Goal: Information Seeking & Learning: Learn about a topic

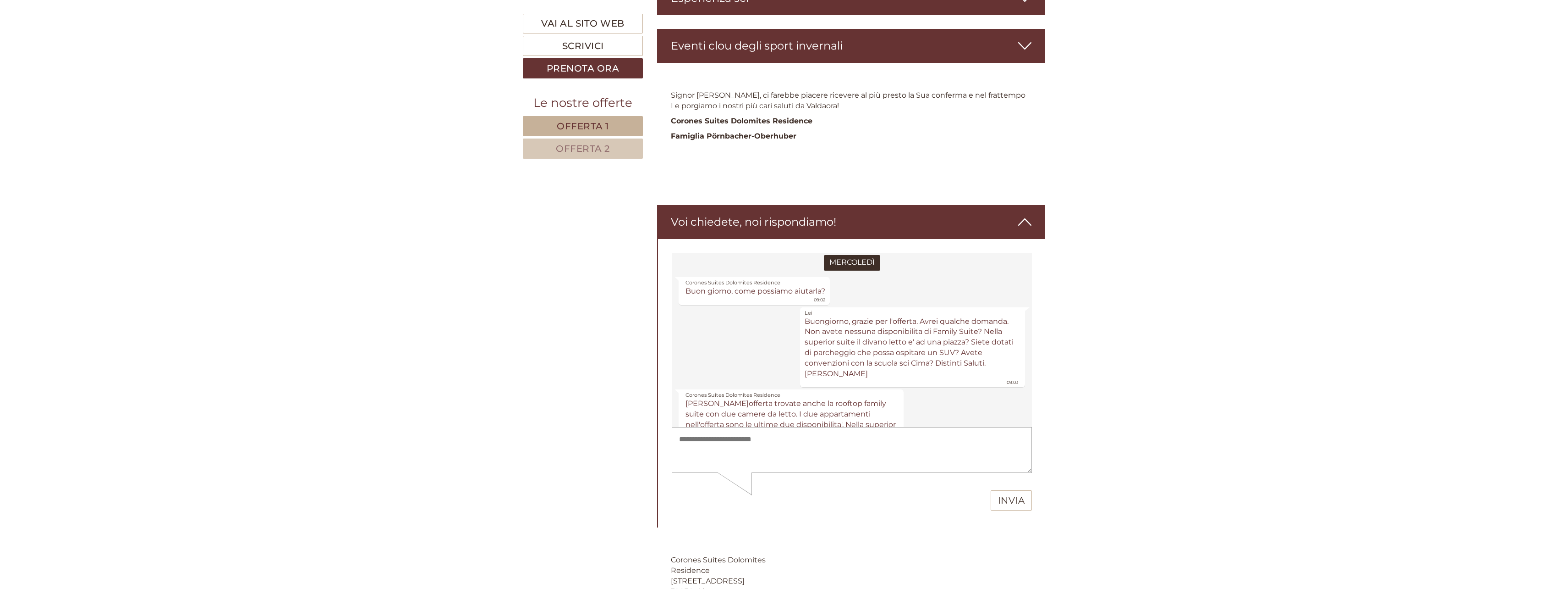
scroll to position [135, 0]
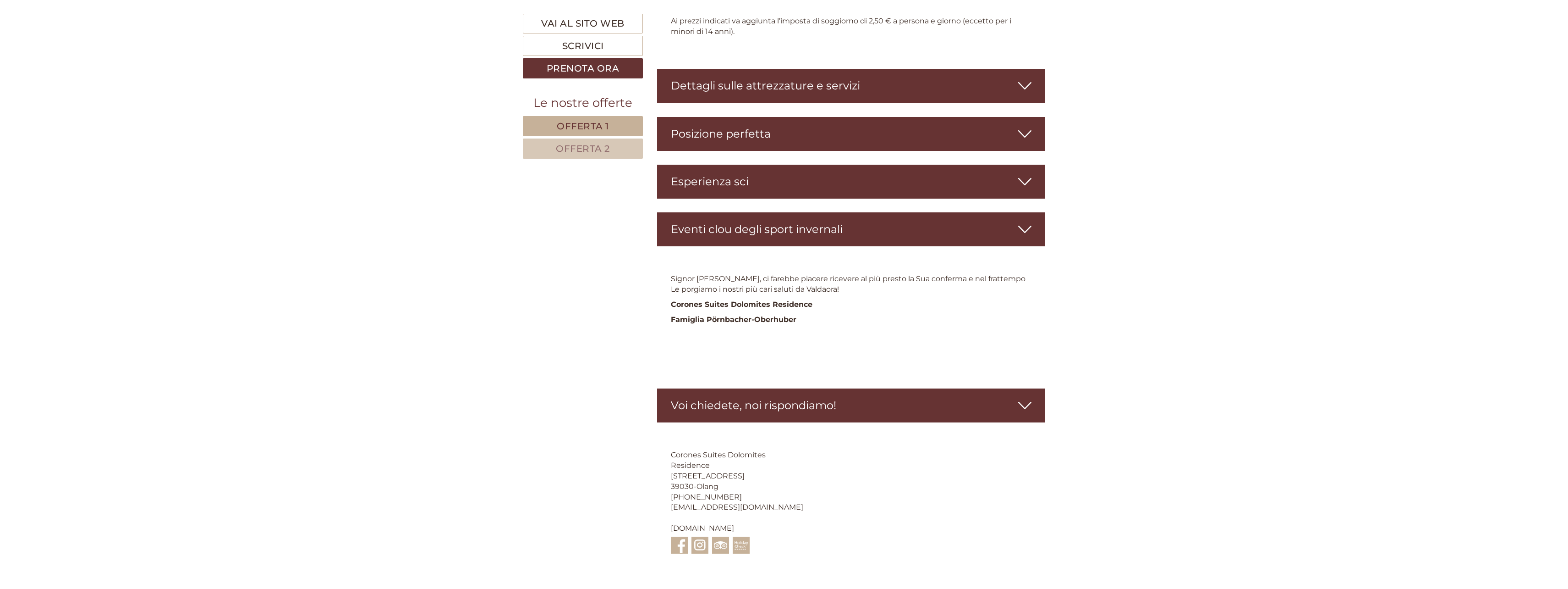
scroll to position [2226, 0]
click at [849, 389] on div "Voi chiedete, noi rispondiamo!" at bounding box center [851, 406] width 388 height 34
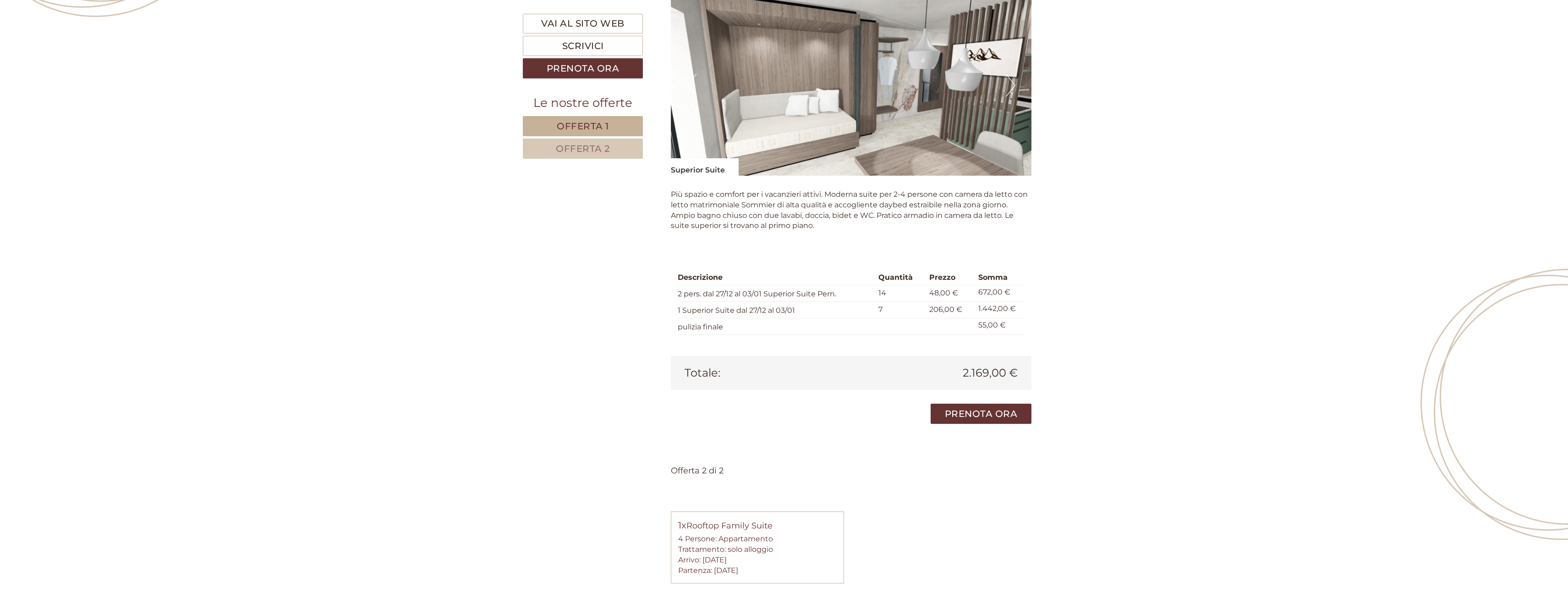
scroll to position [1145, 0]
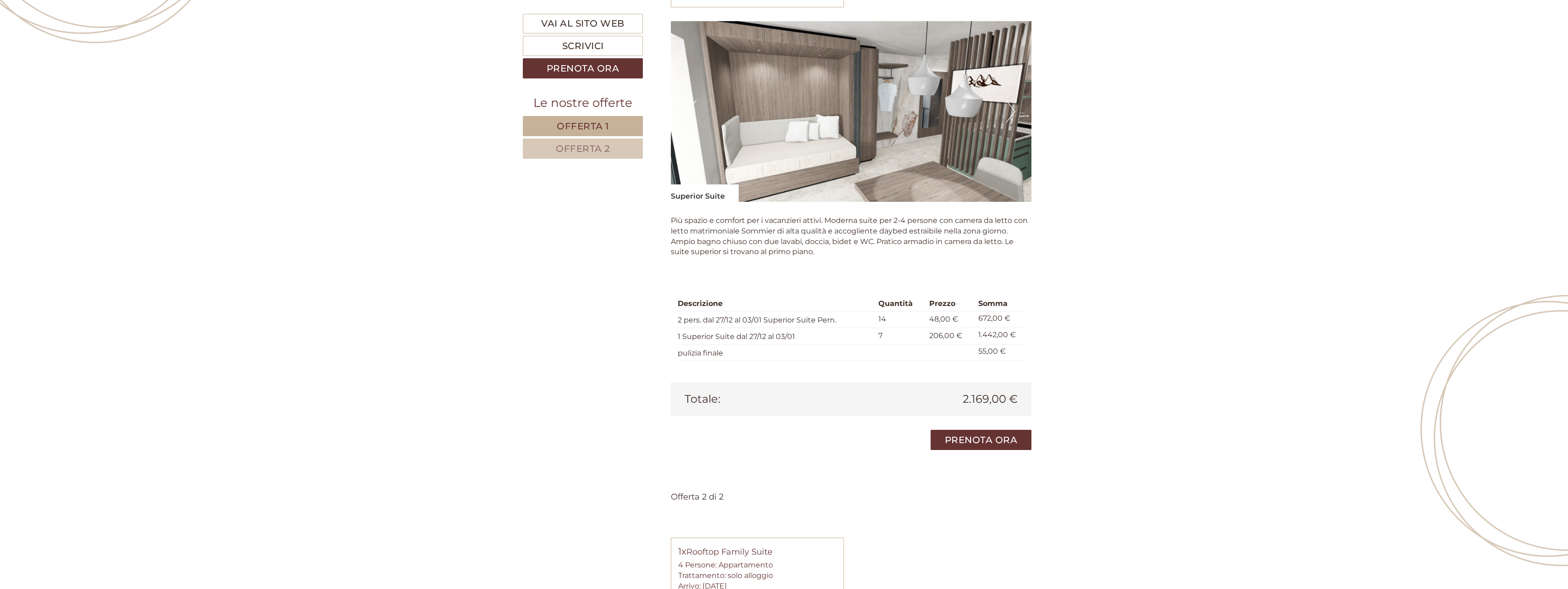
click at [931, 152] on img at bounding box center [851, 111] width 361 height 181
click at [1012, 103] on button "Next" at bounding box center [1010, 111] width 10 height 23
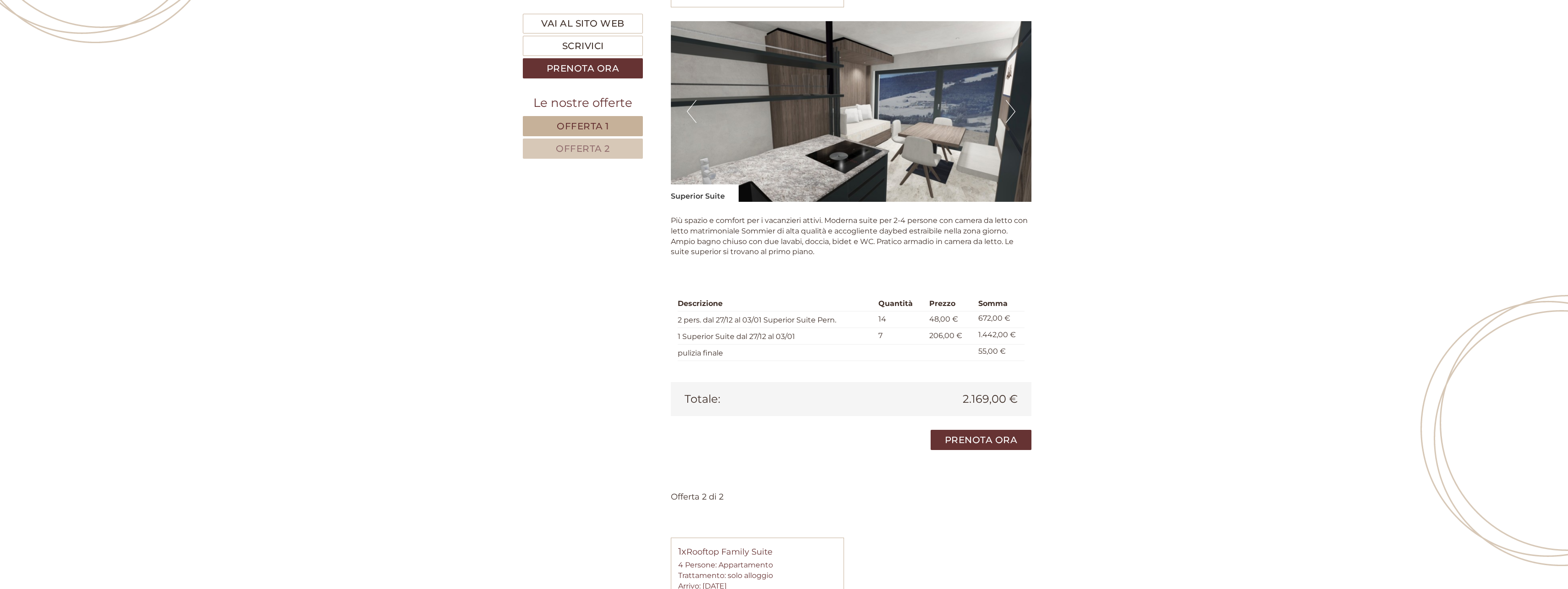
click at [1012, 103] on button "Next" at bounding box center [1010, 111] width 10 height 23
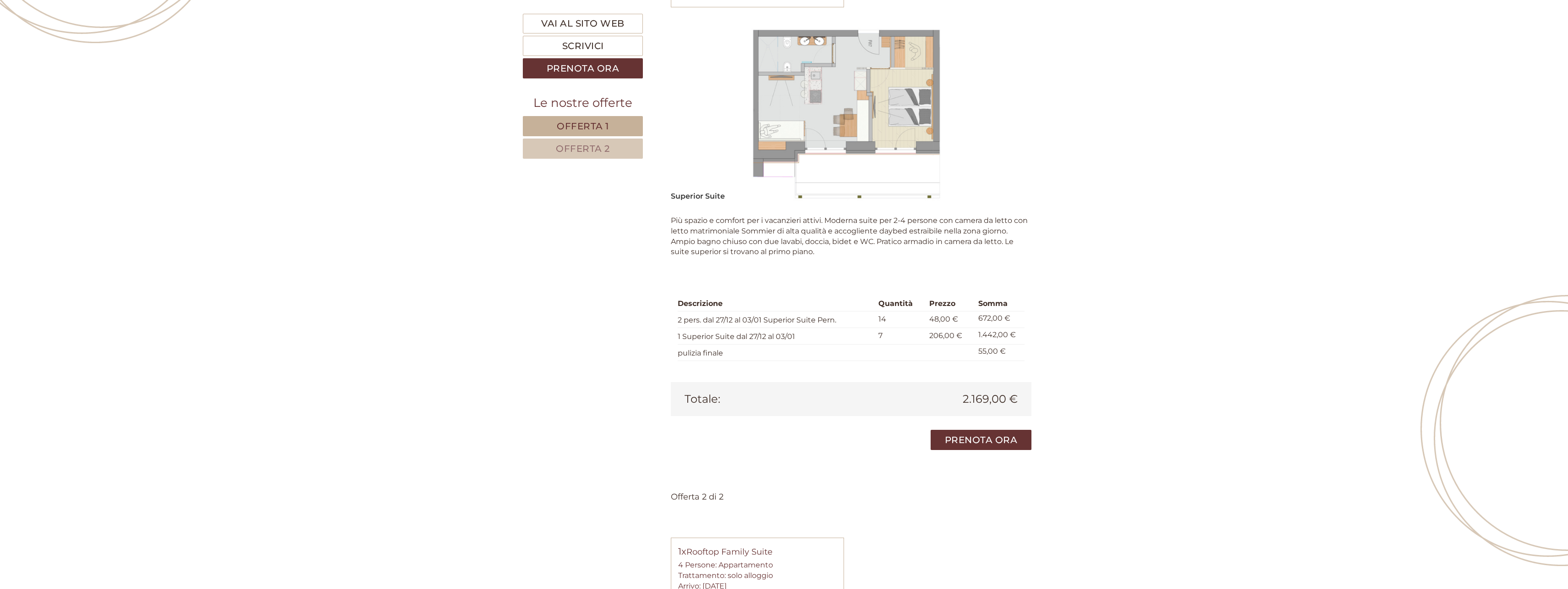
click at [782, 82] on img at bounding box center [851, 111] width 361 height 181
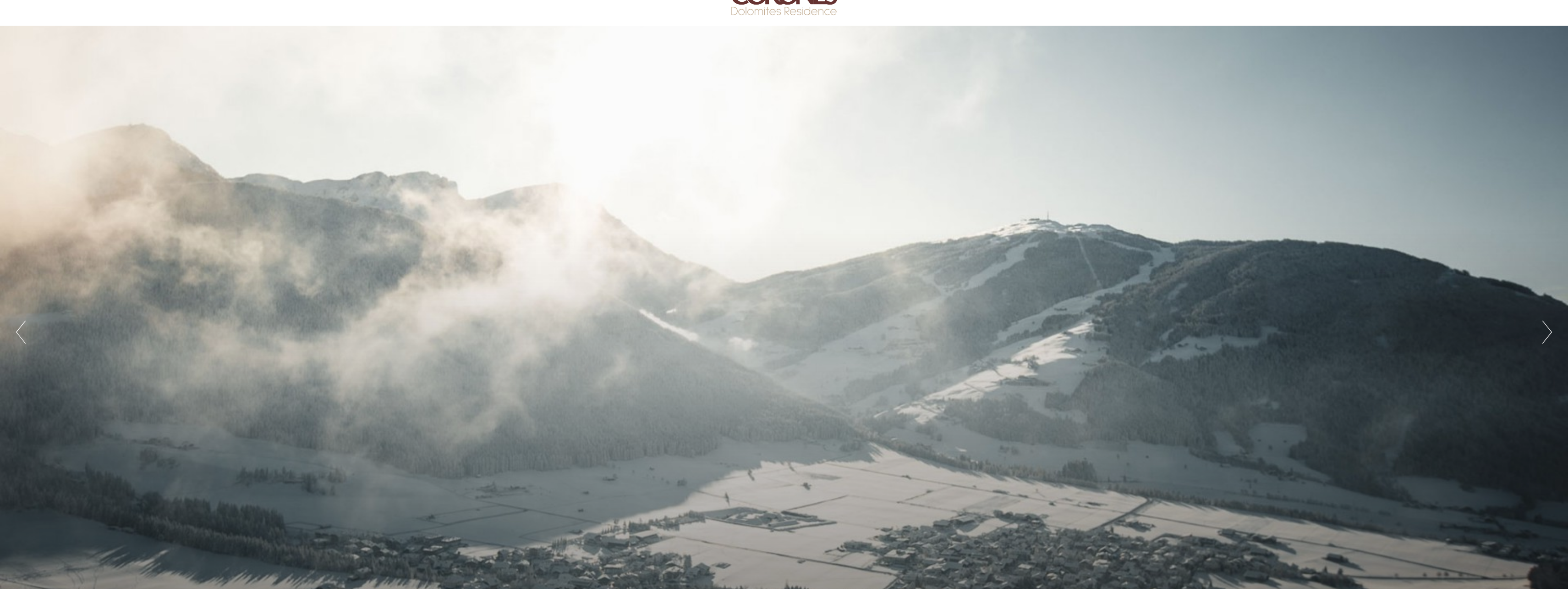
scroll to position [0, 0]
